Goal: Task Accomplishment & Management: Manage account settings

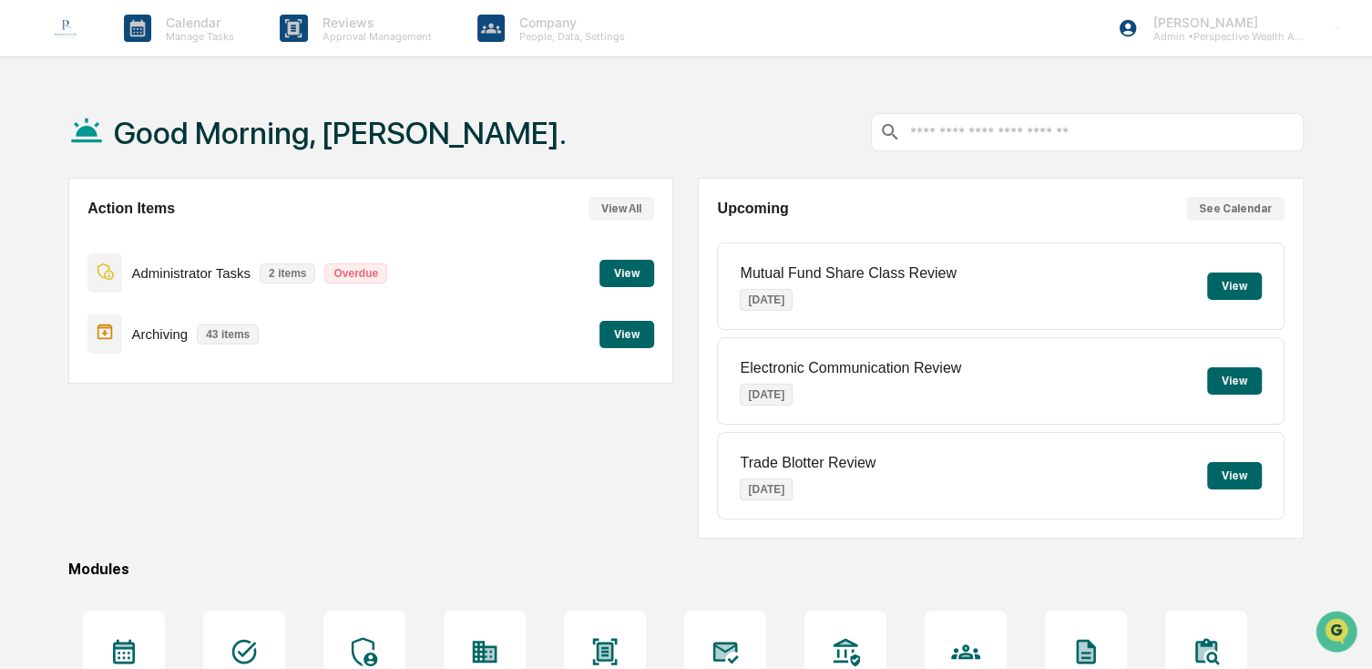
click at [195, 277] on p "Administrator Tasks" at bounding box center [190, 272] width 119 height 15
click at [609, 269] on button "View" at bounding box center [626, 273] width 55 height 27
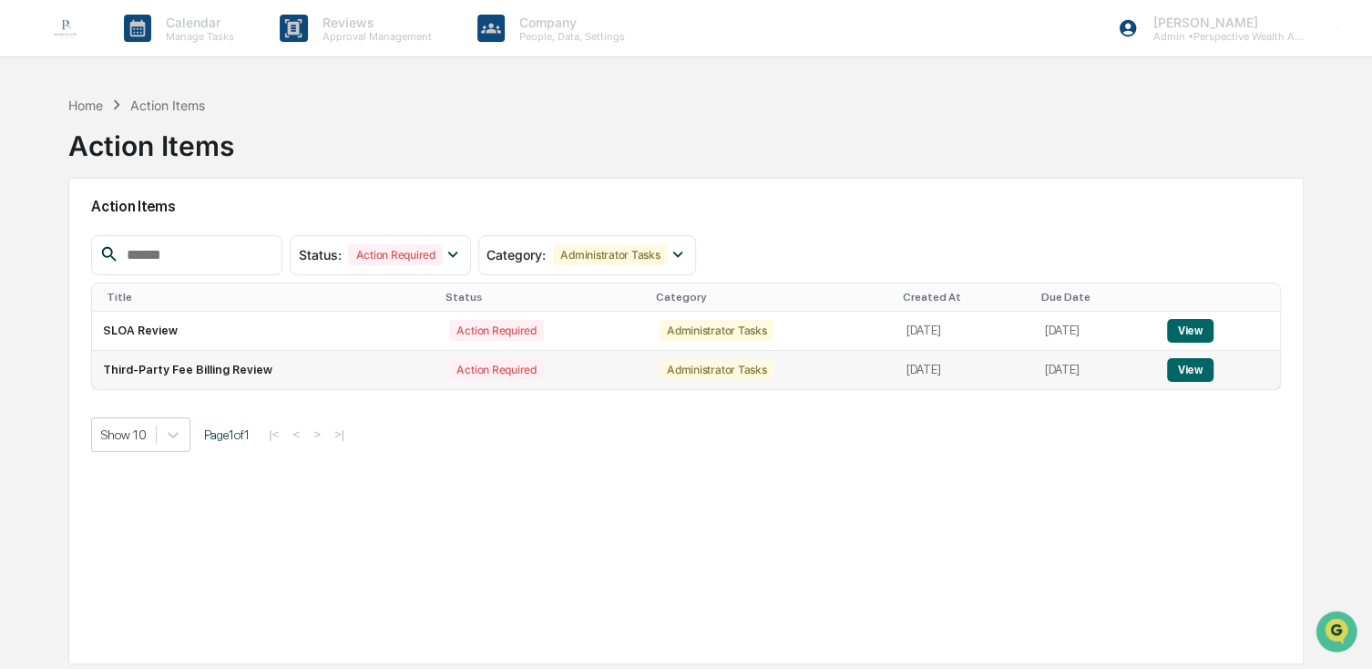
click at [210, 372] on td "Third-Party Fee Billing Review" at bounding box center [265, 370] width 346 height 38
click at [1193, 368] on button "View" at bounding box center [1190, 370] width 46 height 24
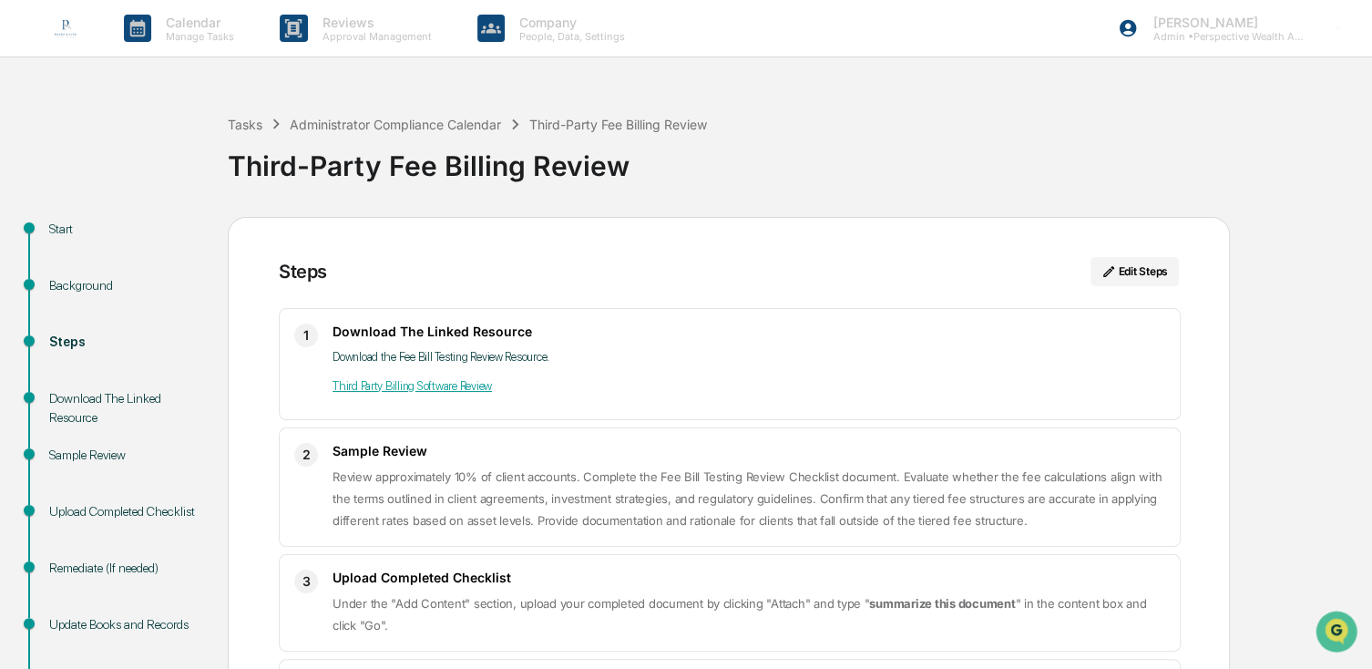
click at [64, 32] on img at bounding box center [66, 28] width 44 height 44
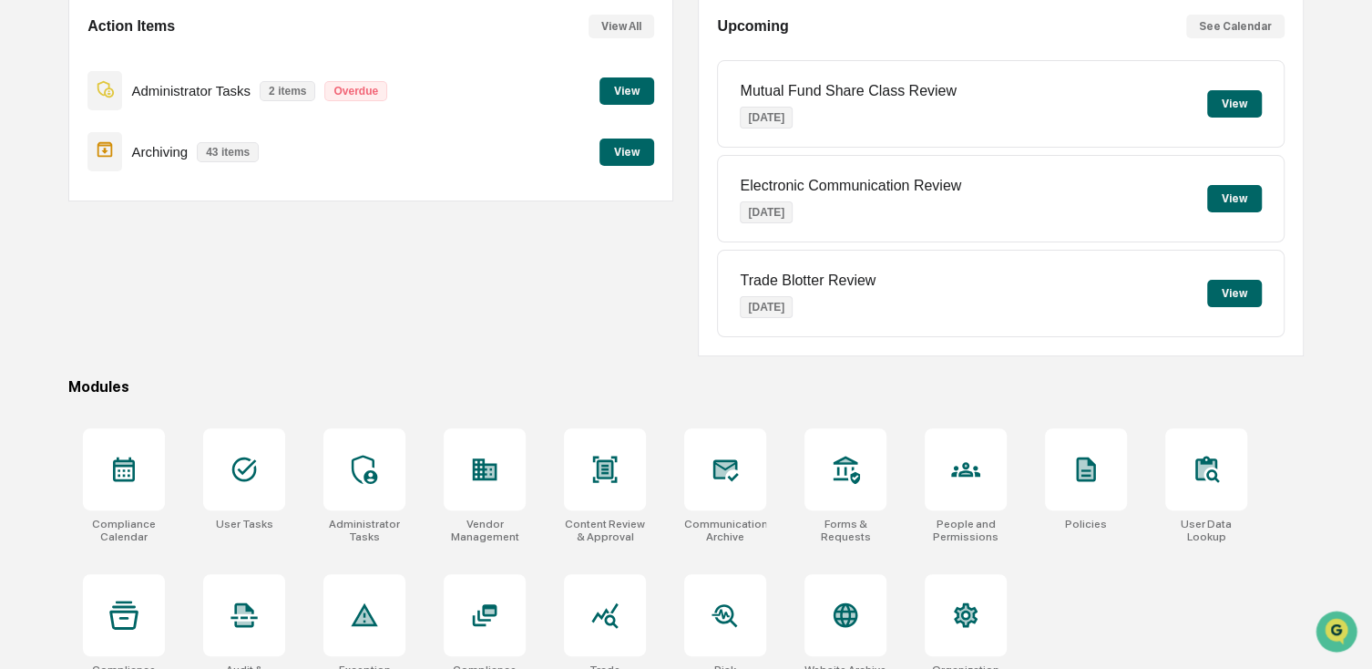
scroll to position [214, 0]
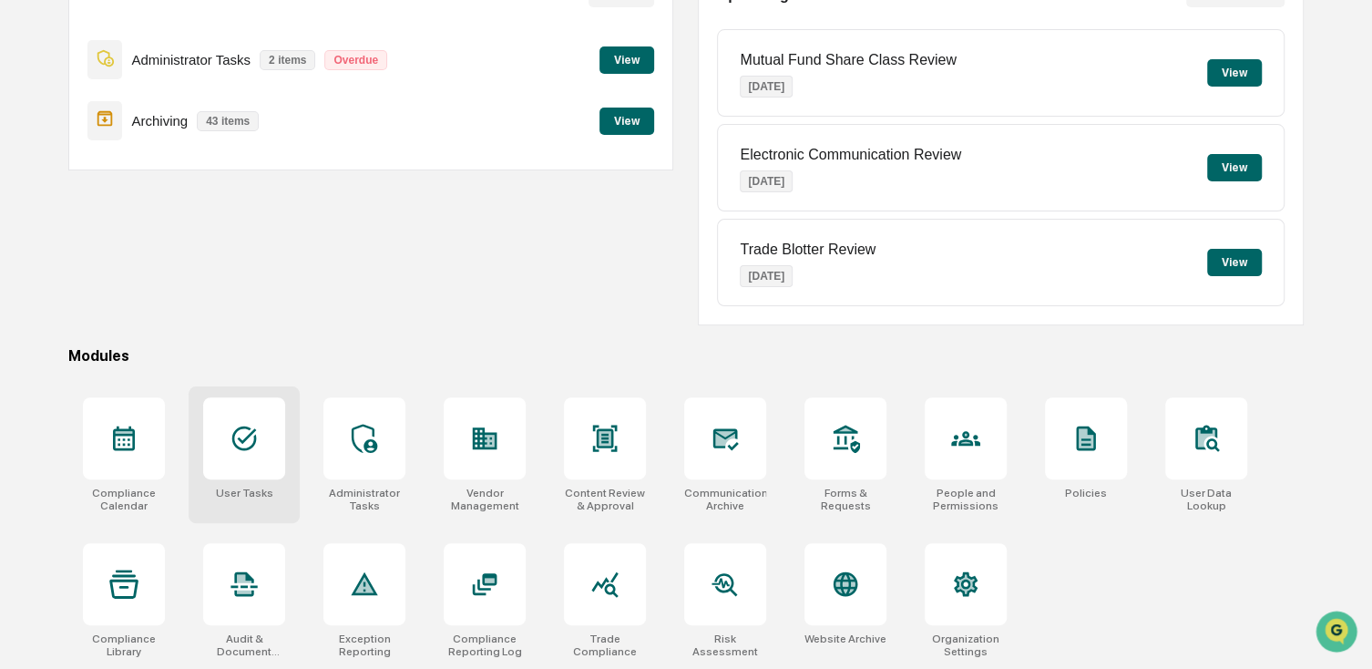
click at [281, 473] on div at bounding box center [244, 438] width 82 height 82
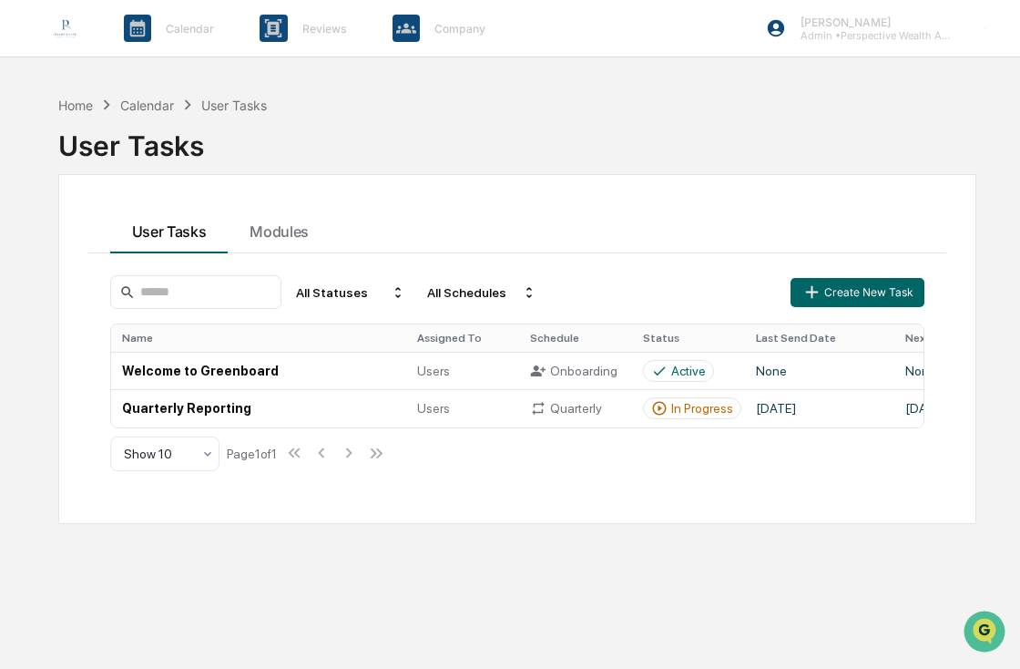
click at [955, 127] on div "User Tasks" at bounding box center [517, 138] width 918 height 47
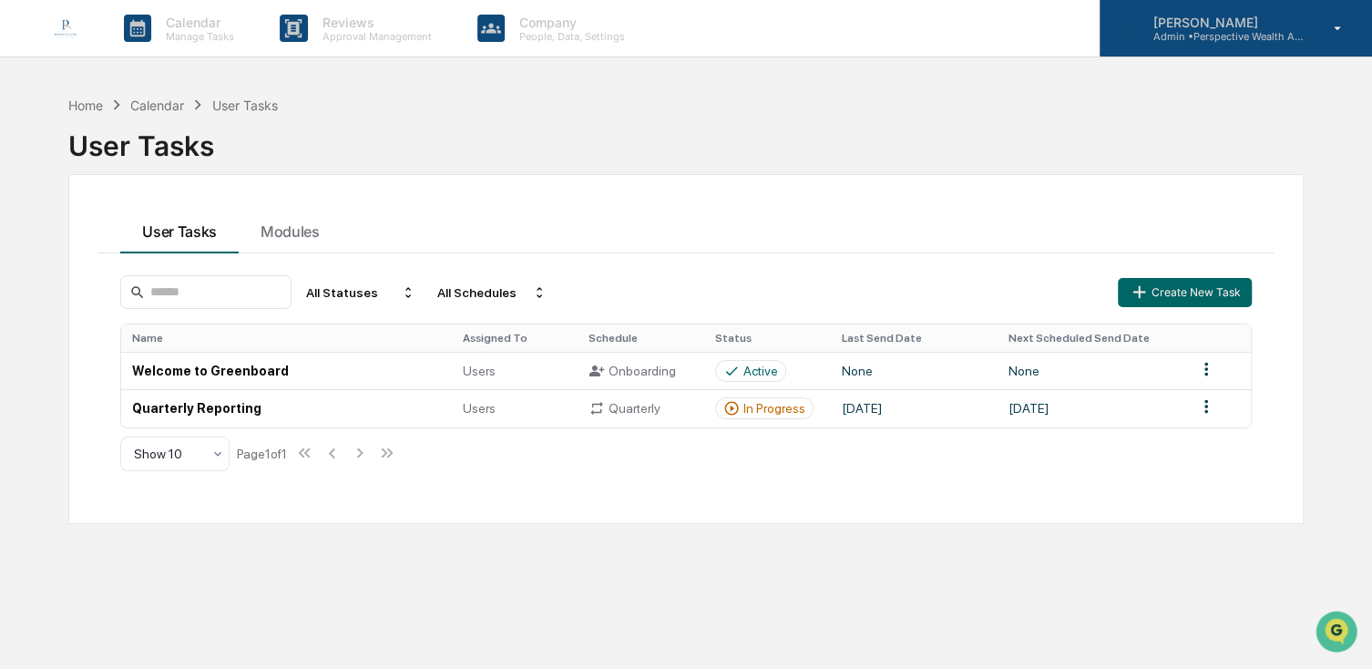
click at [1284, 48] on div "Whitney Dyer Admin • Perspective Wealth Advisors" at bounding box center [1236, 28] width 272 height 56
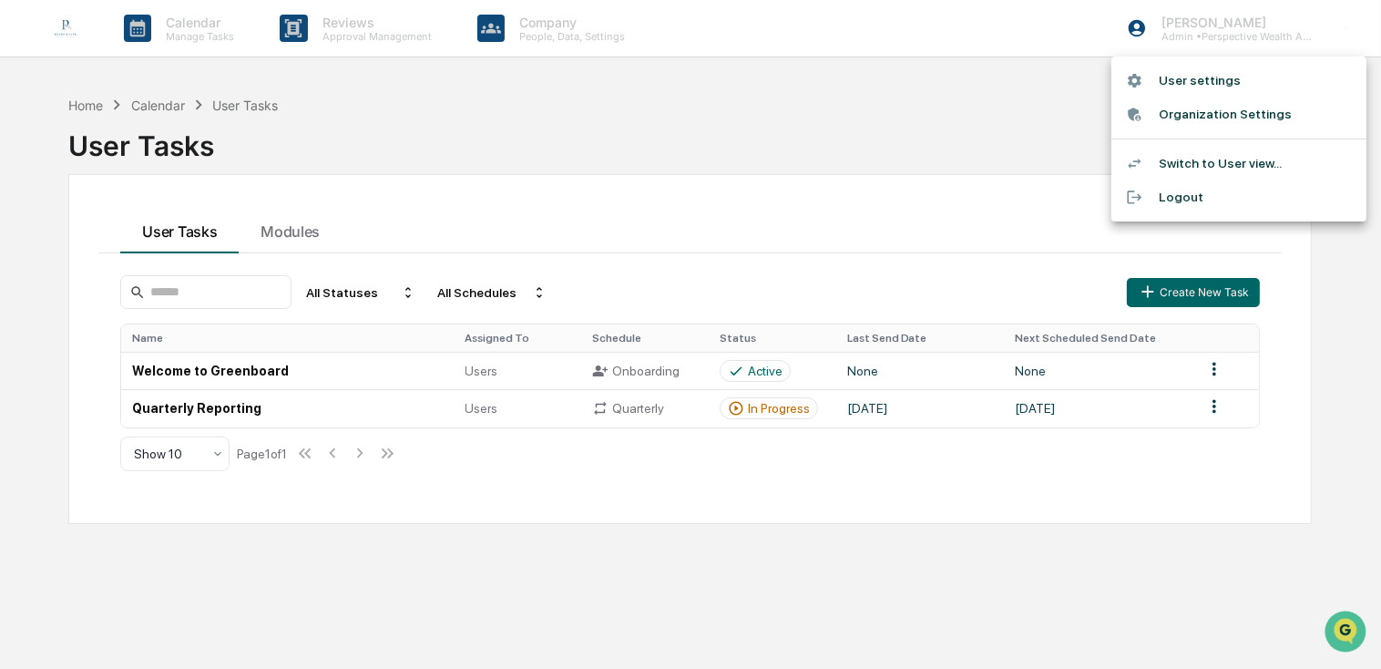
click at [1198, 170] on li "Switch to User view..." at bounding box center [1238, 164] width 255 height 34
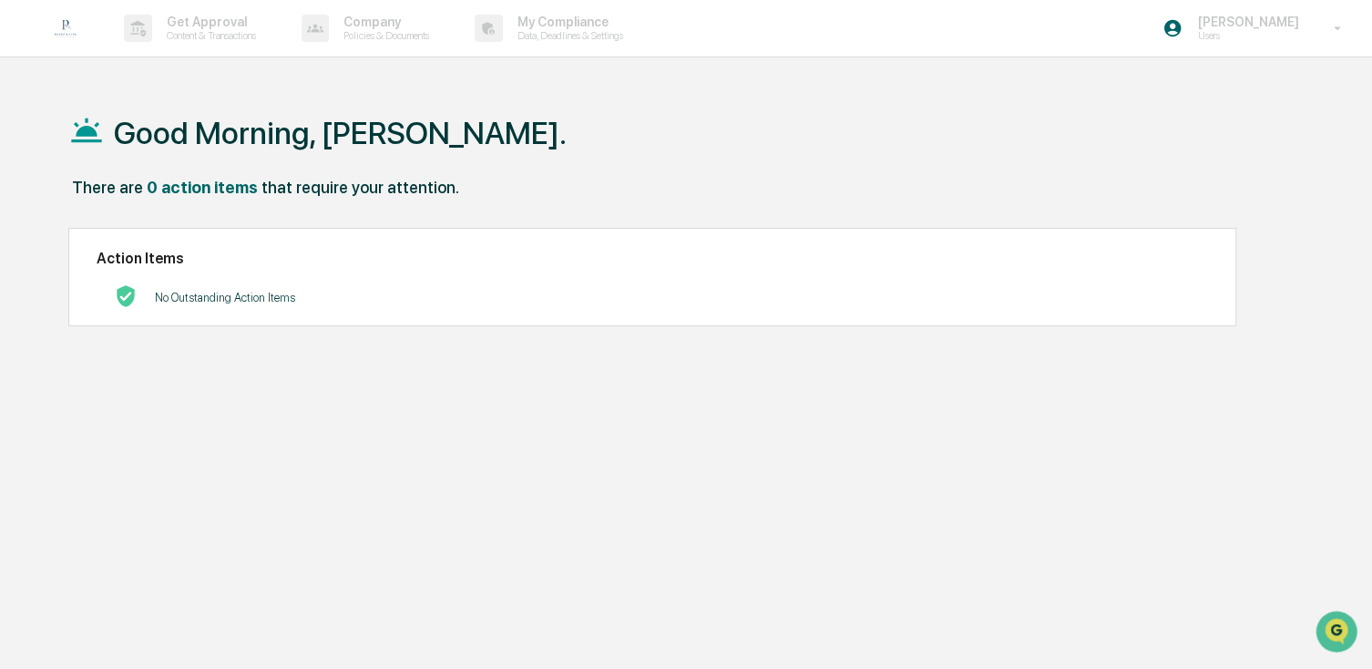
click at [67, 26] on img at bounding box center [66, 28] width 44 height 44
click at [1253, 34] on p "Users" at bounding box center [1244, 35] width 125 height 13
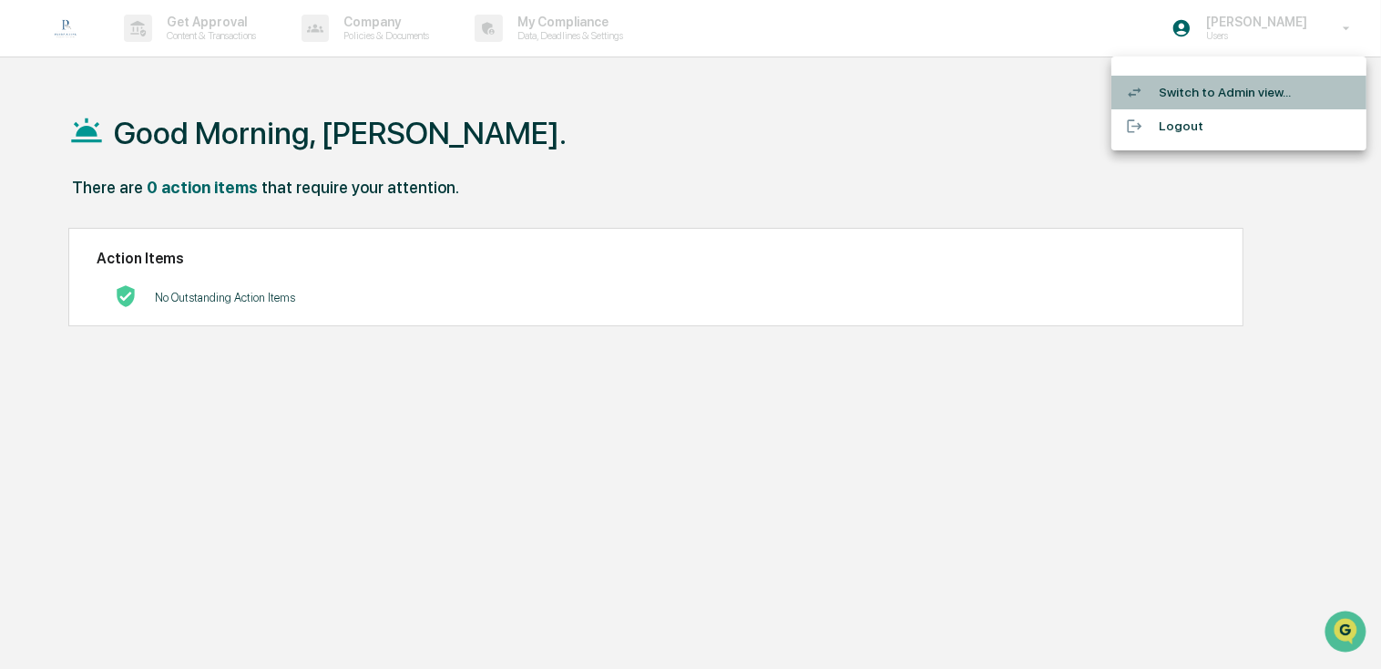
click at [1232, 90] on li "Switch to Admin view..." at bounding box center [1238, 93] width 255 height 34
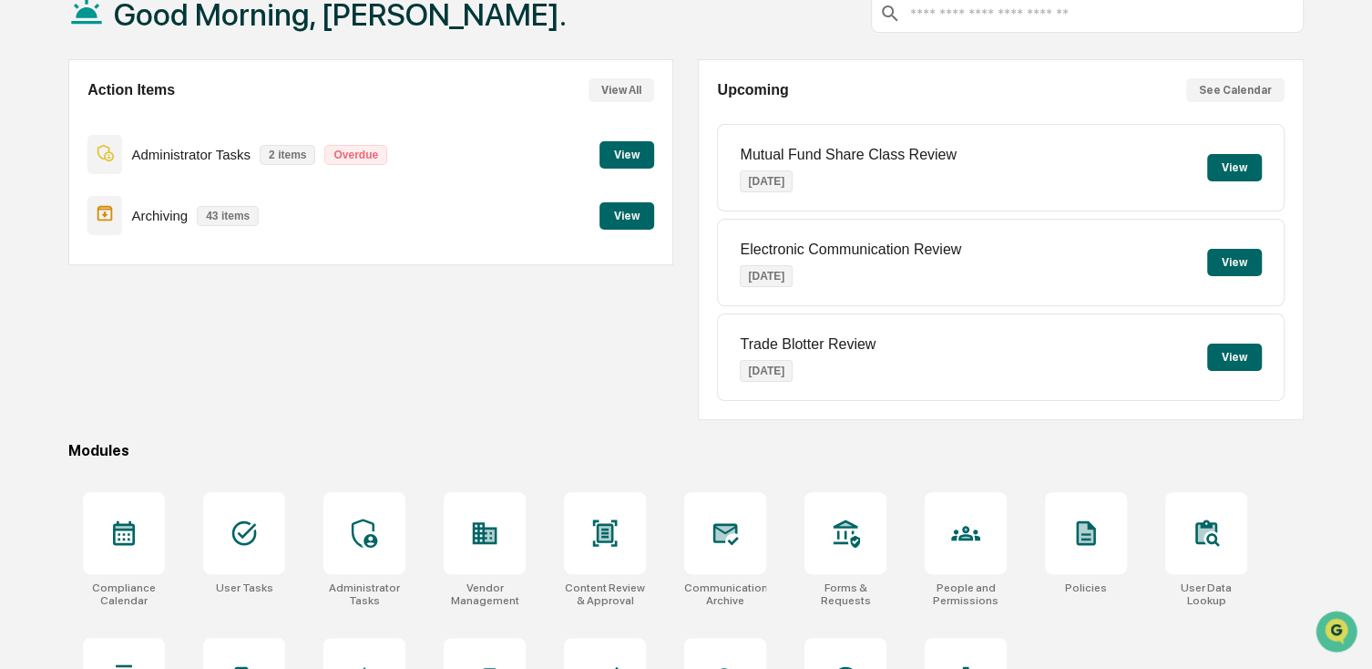
scroll to position [214, 0]
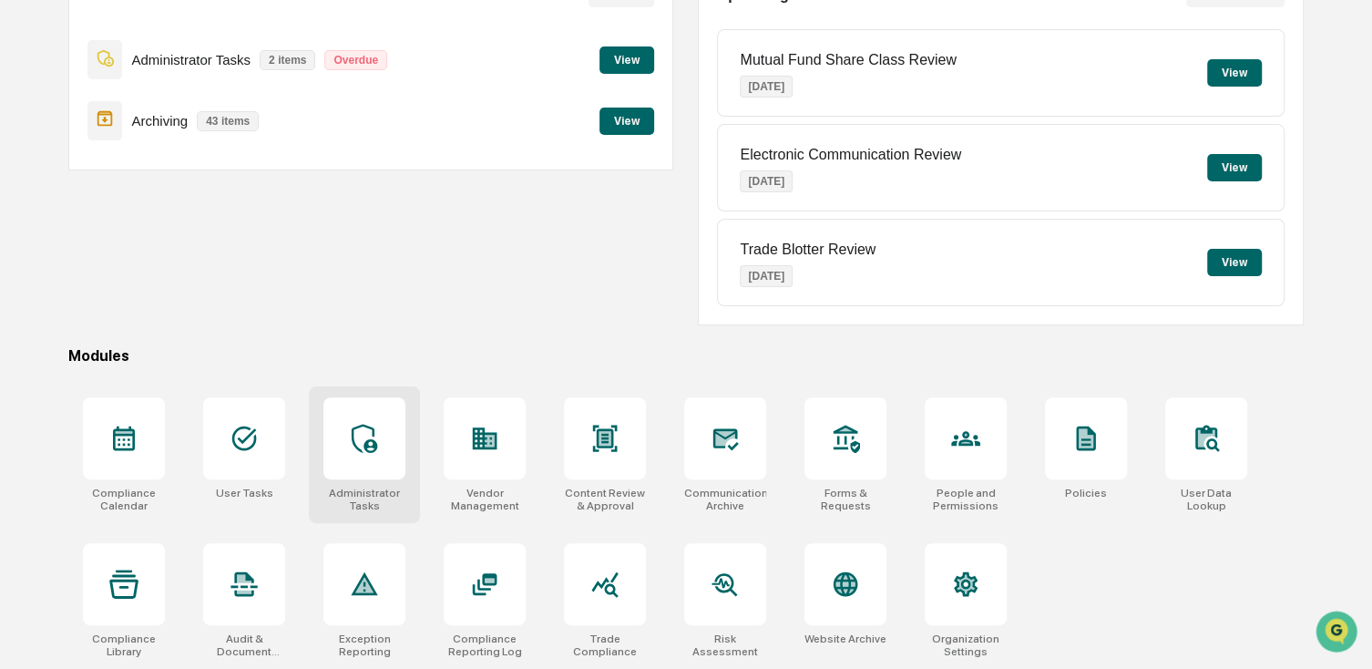
click at [372, 496] on div "Administrator Tasks" at bounding box center [364, 499] width 82 height 26
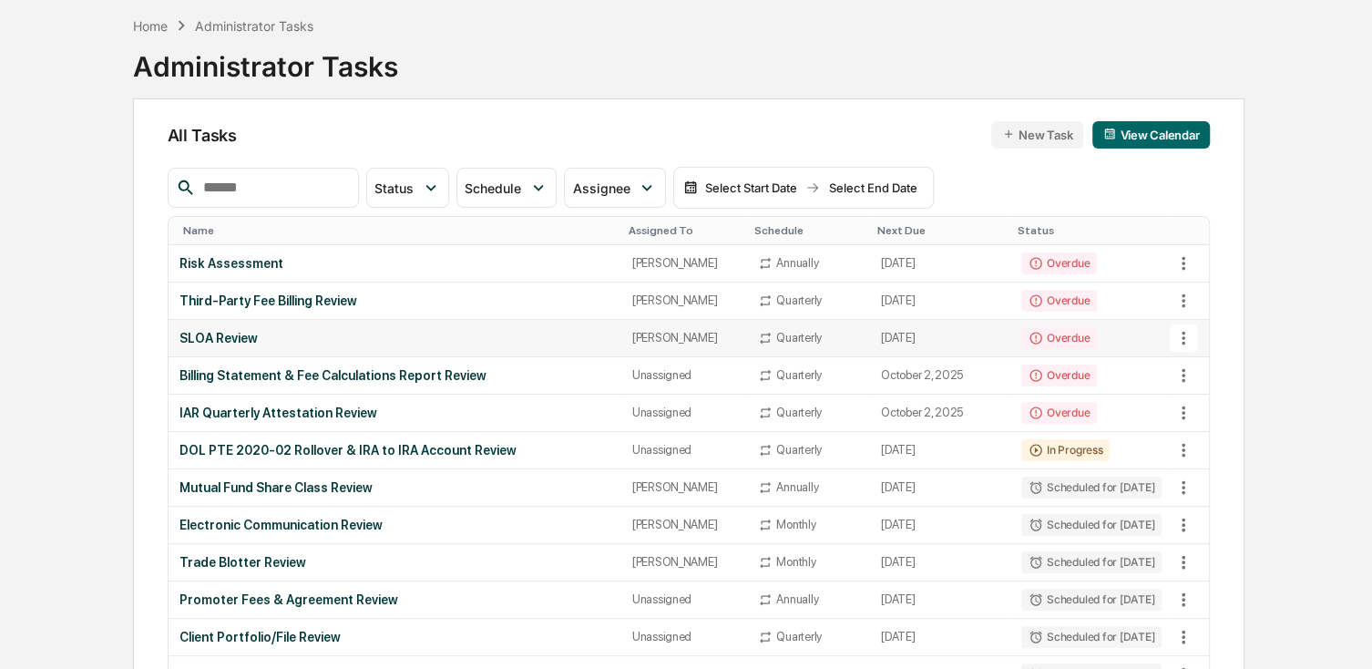
scroll to position [91, 0]
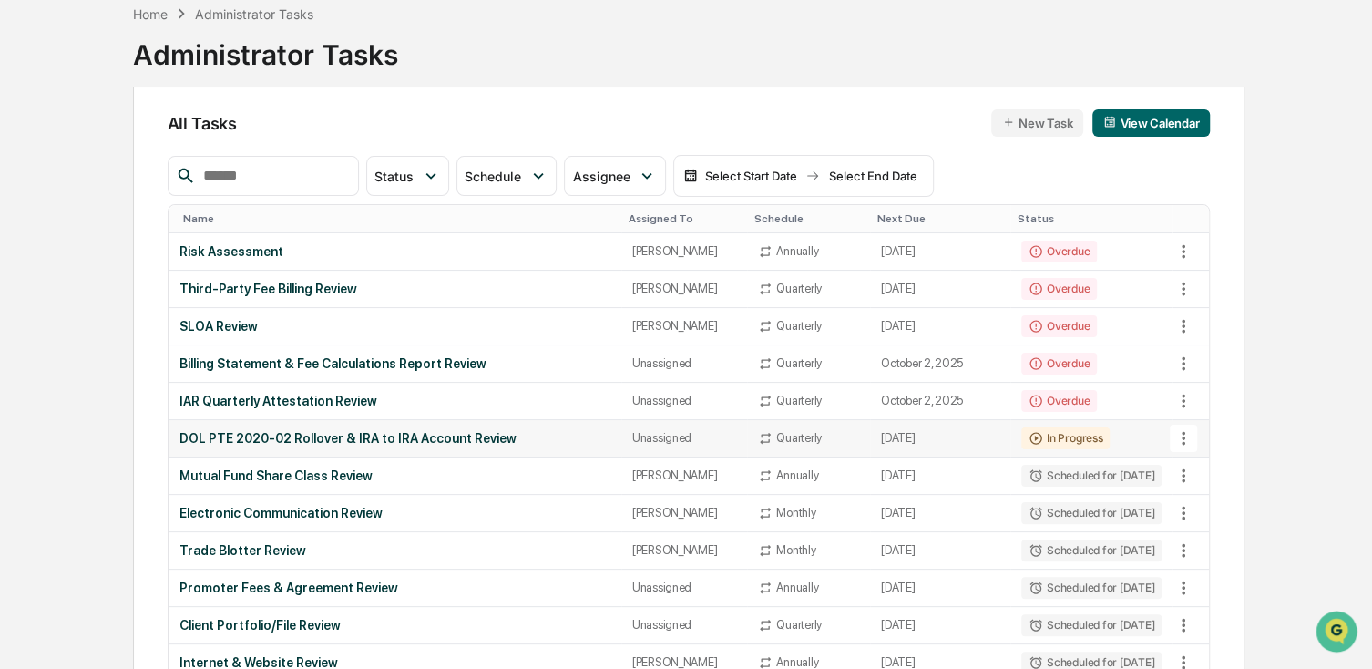
click at [296, 432] on div "DOL PTE 2020-02 Rollover & IRA to IRA Account Review" at bounding box center [394, 438] width 431 height 15
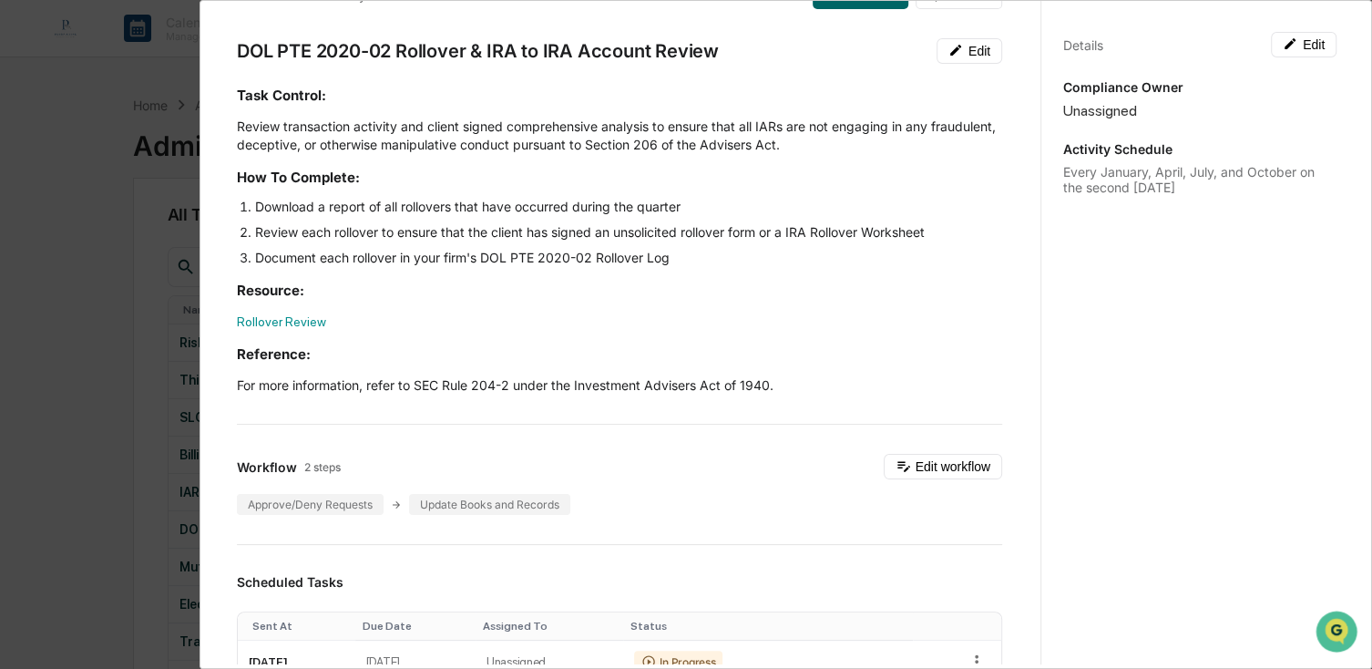
scroll to position [0, 0]
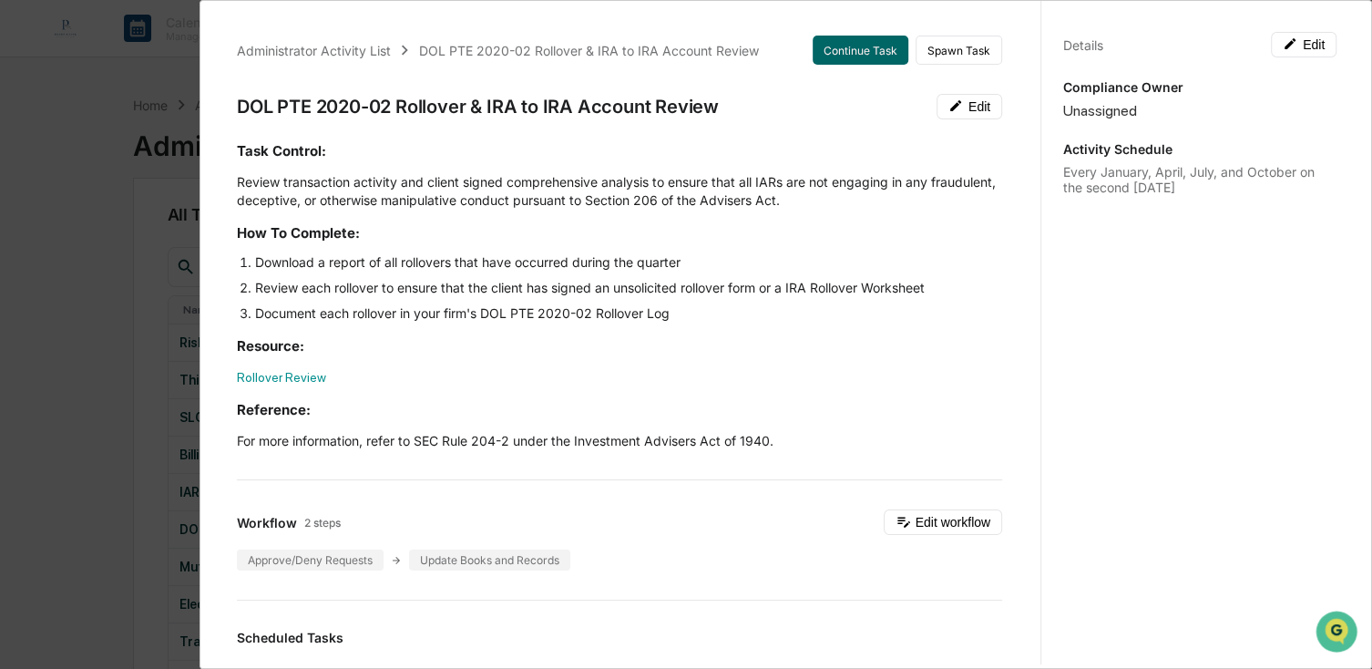
click at [99, 169] on div "Administrator Activity List DOL PTE 2020-02 Rollover & IRA to IRA Account Revie…" at bounding box center [686, 334] width 1372 height 669
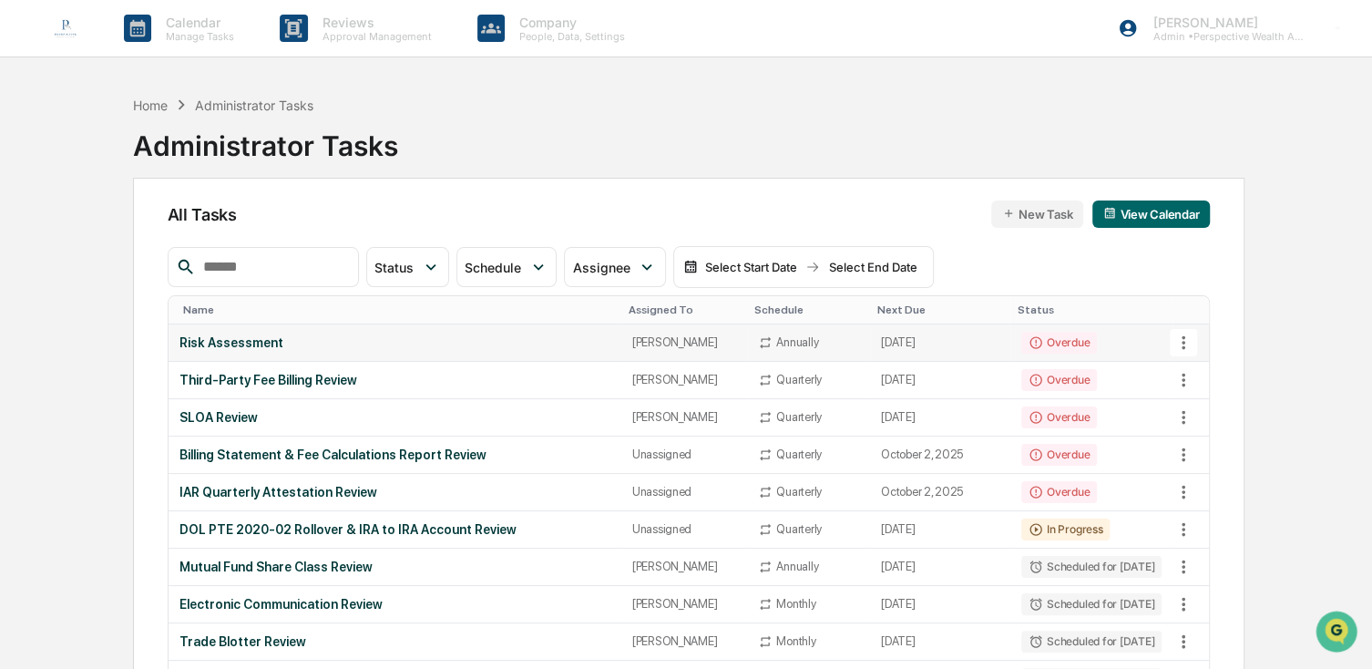
click at [880, 338] on td "May 5, 2025" at bounding box center [940, 342] width 140 height 37
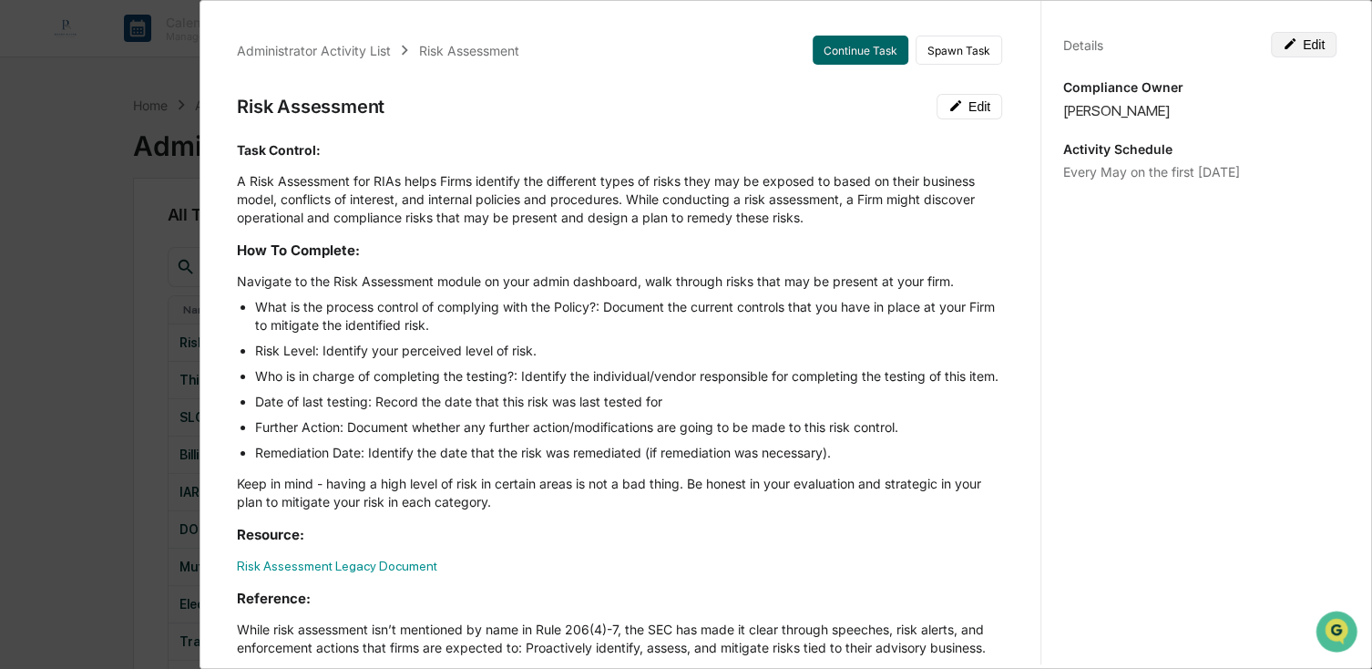
click at [1307, 41] on button "Edit" at bounding box center [1304, 45] width 66 height 26
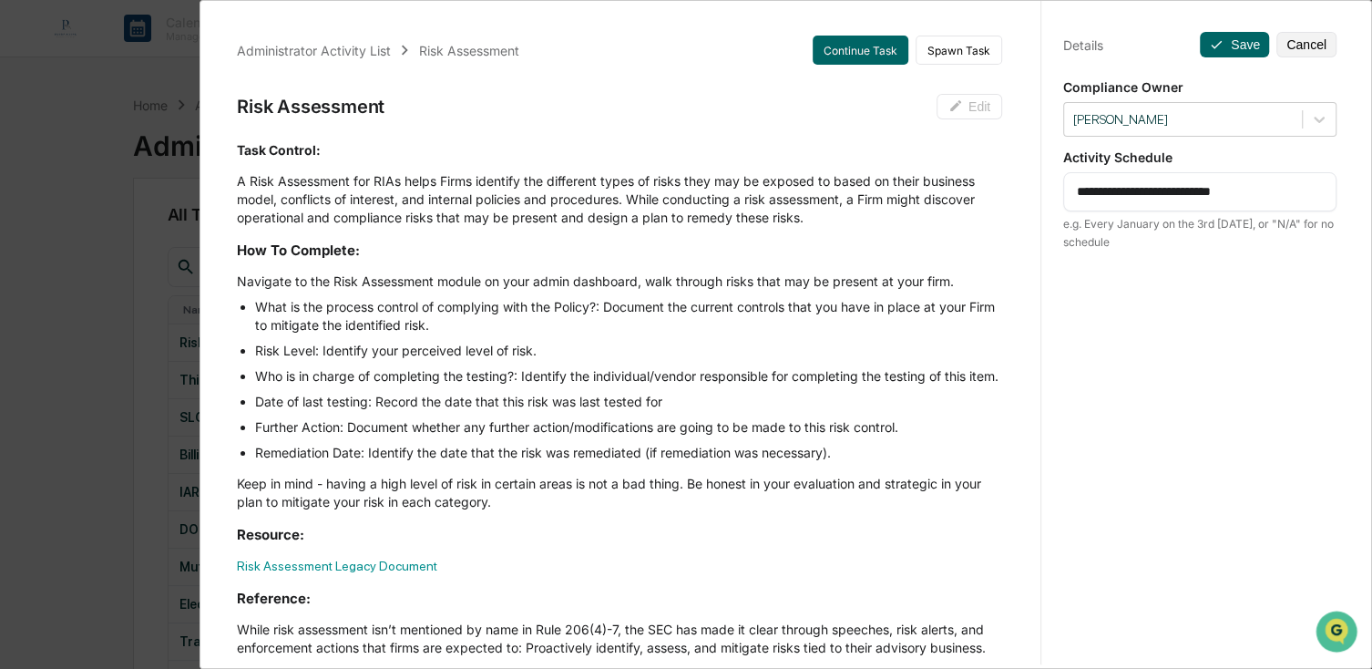
click at [1221, 196] on textarea "**********" at bounding box center [1200, 191] width 246 height 19
click at [148, 93] on div "Administrator Activity List Risk Assessment Continue Task Spawn Task Risk Asses…" at bounding box center [686, 334] width 1372 height 669
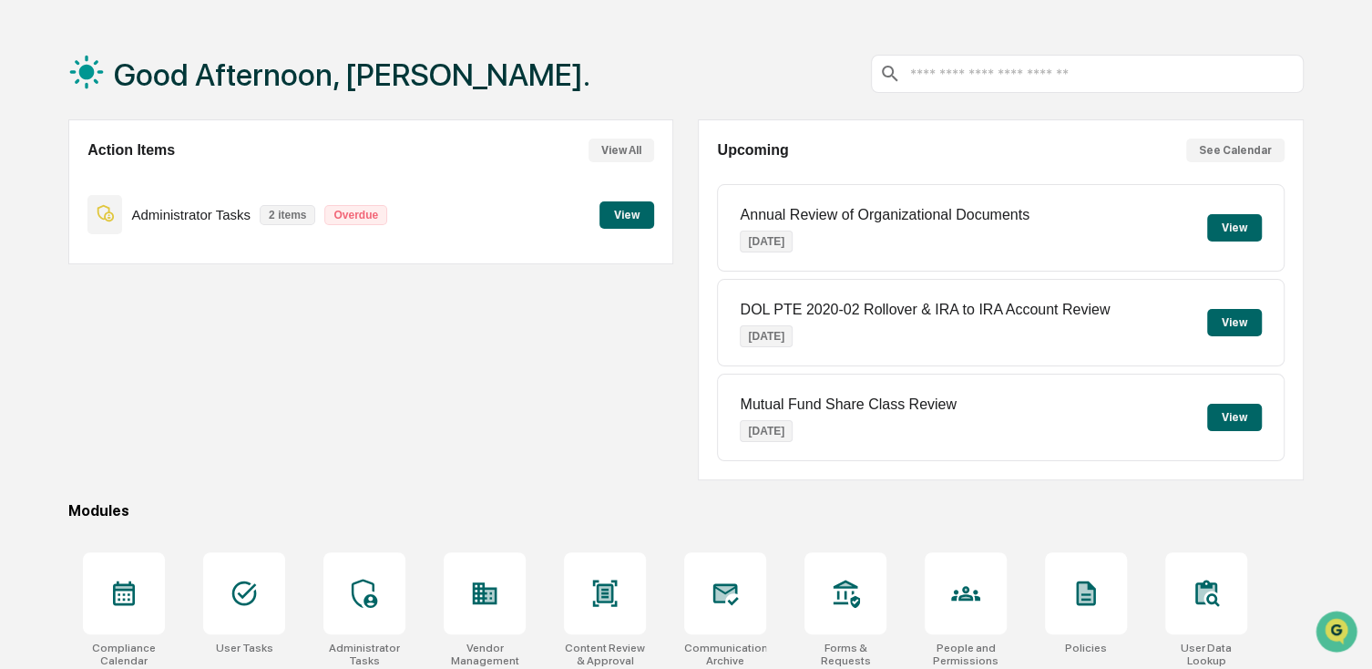
scroll to position [91, 0]
